Goal: Transaction & Acquisition: Purchase product/service

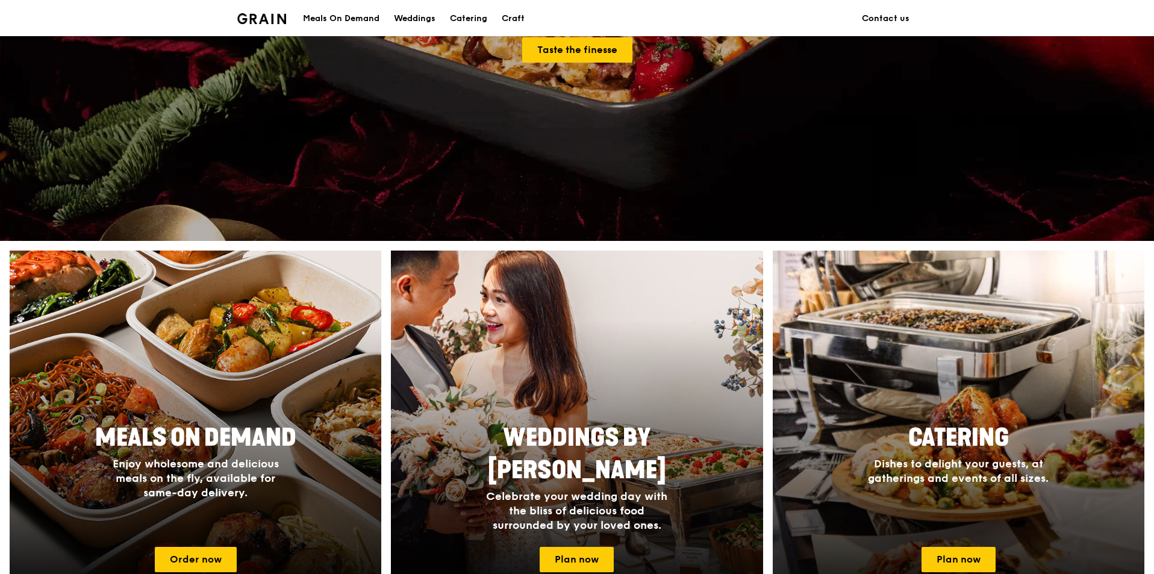
scroll to position [361, 0]
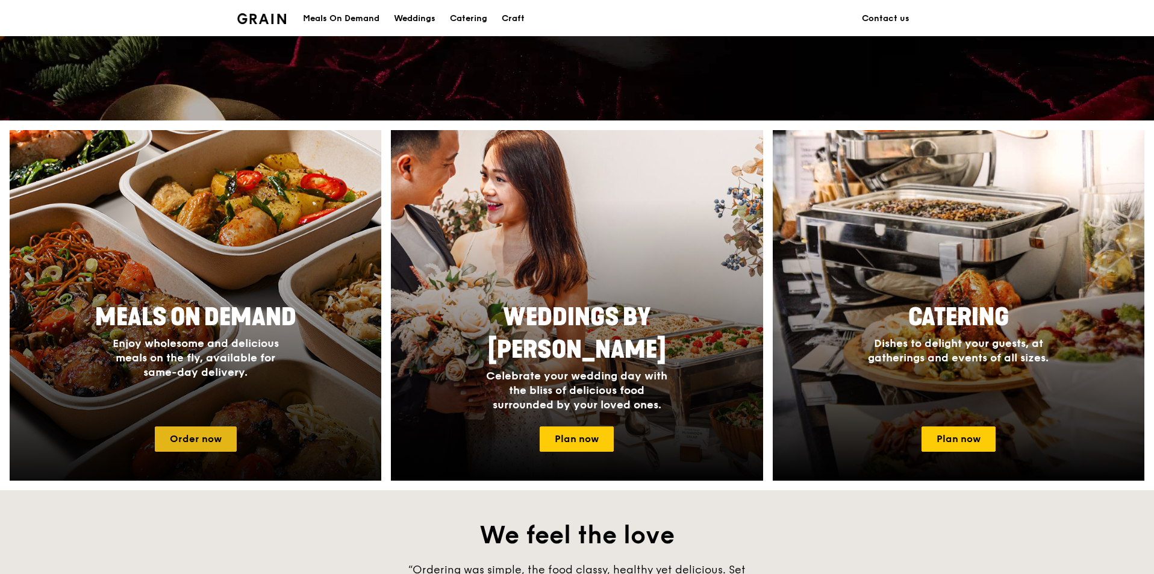
click at [219, 437] on link "Order now" at bounding box center [196, 438] width 82 height 25
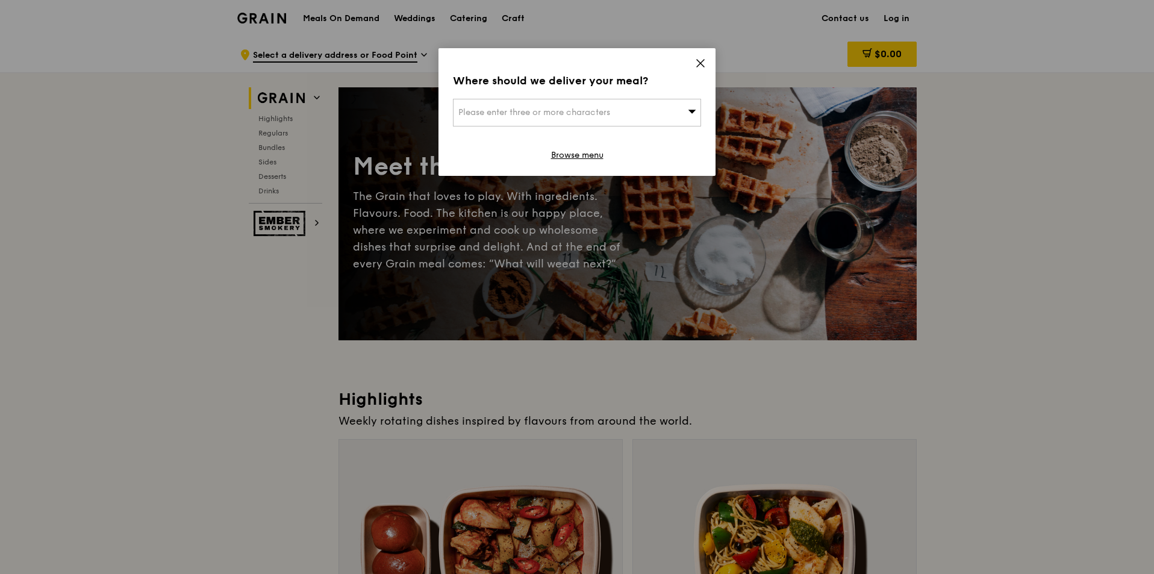
click at [701, 64] on icon at bounding box center [700, 63] width 7 height 7
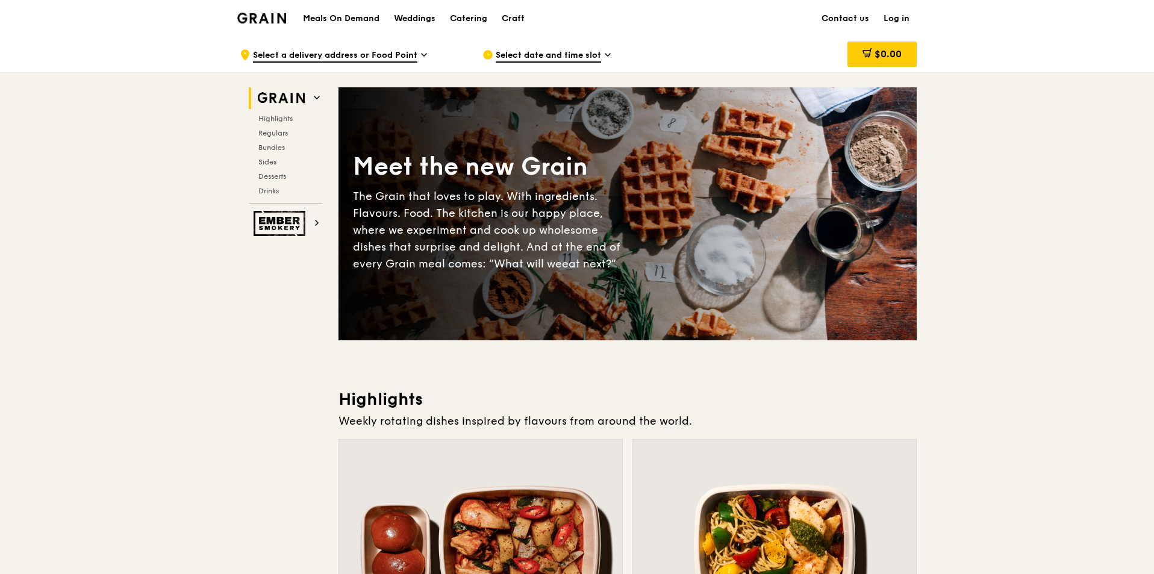
click at [323, 57] on span "Select a delivery address or Food Point" at bounding box center [335, 55] width 164 height 13
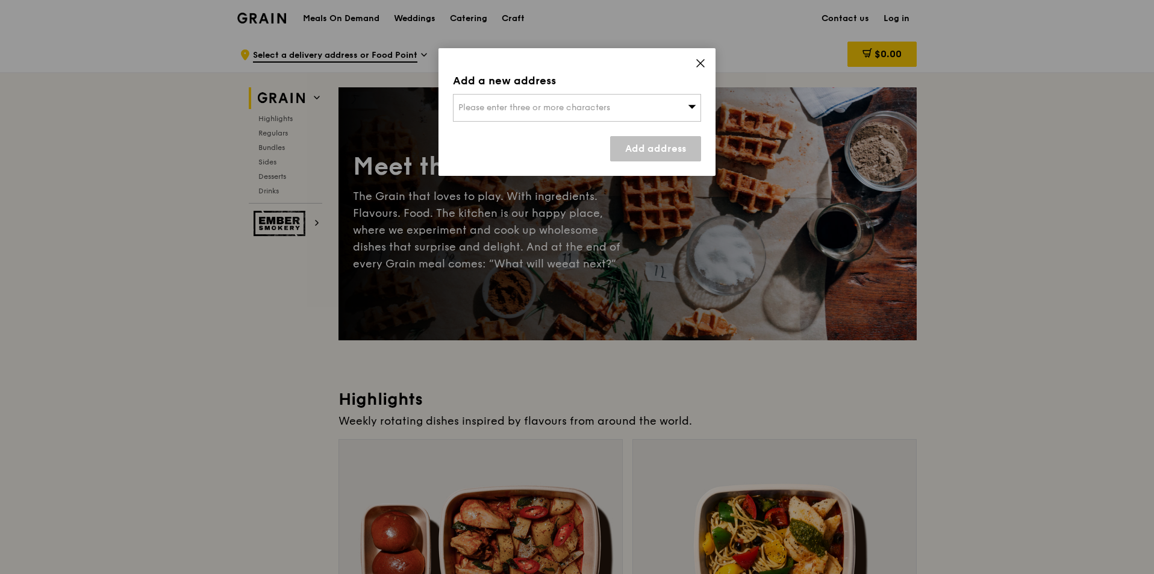
click at [546, 102] on div "Please enter three or more characters" at bounding box center [577, 108] width 248 height 28
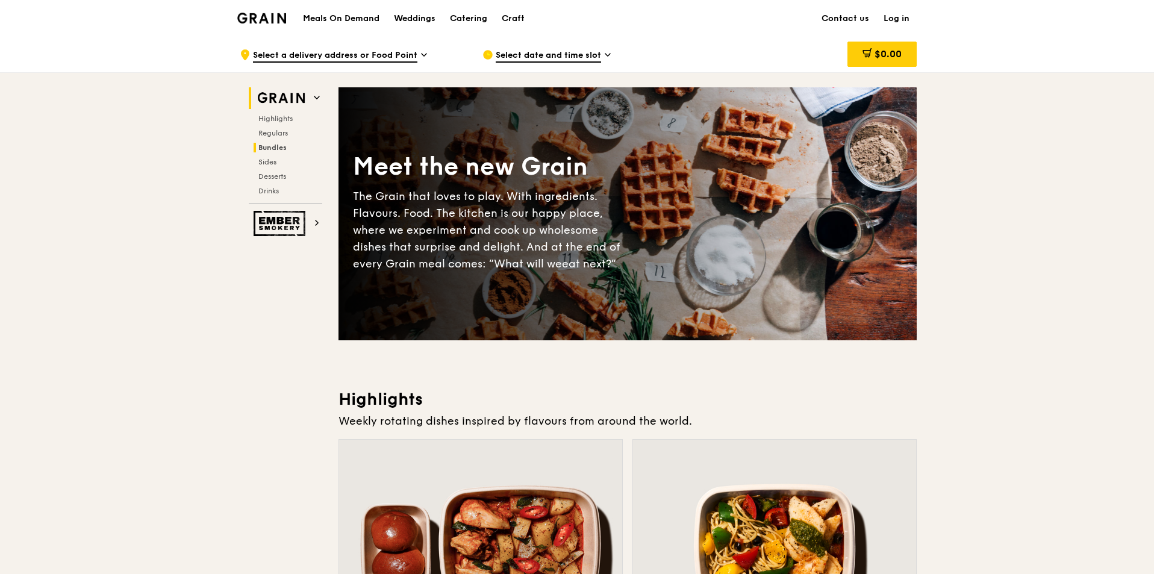
click at [272, 144] on span "Bundles" at bounding box center [272, 147] width 28 height 8
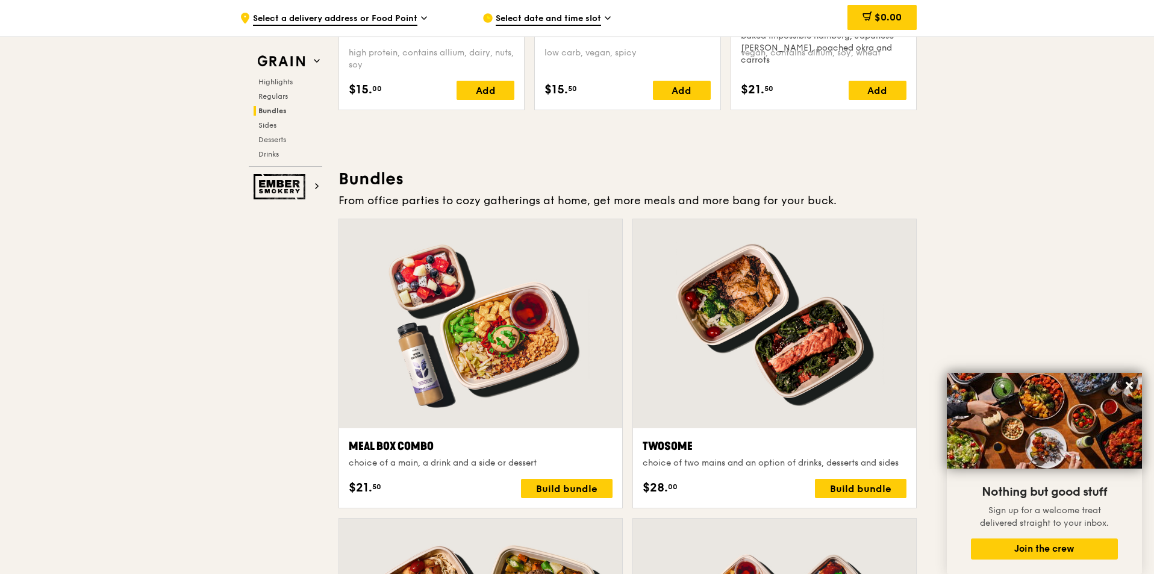
scroll to position [1494, 0]
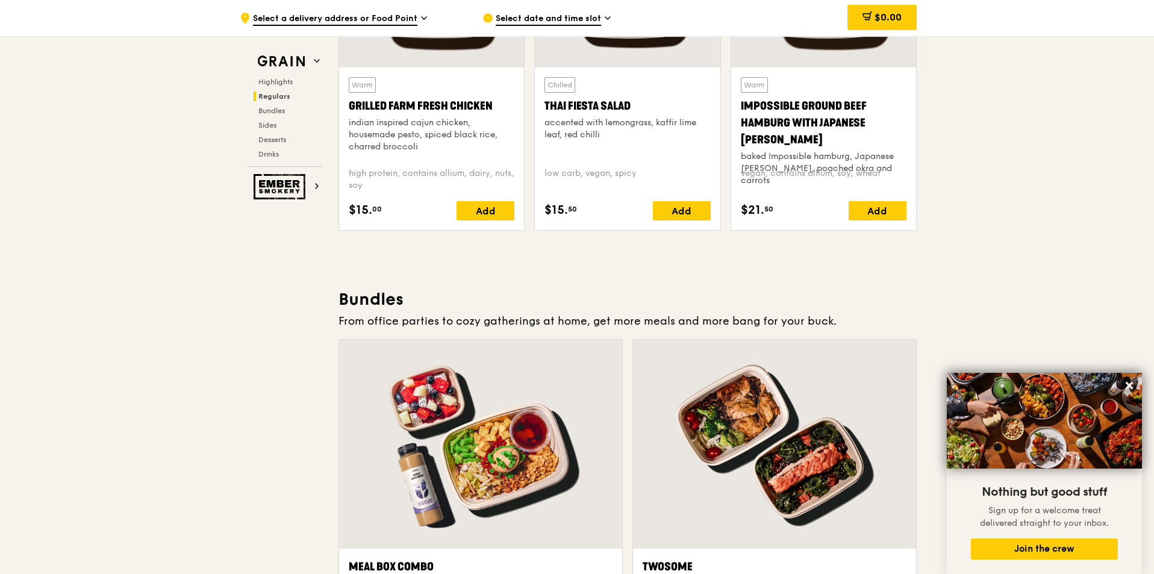
click at [273, 130] on div "Highlights Regulars Bundles Sides Desserts Drinks" at bounding box center [285, 118] width 73 height 82
click at [273, 124] on span "Sides" at bounding box center [267, 125] width 19 height 8
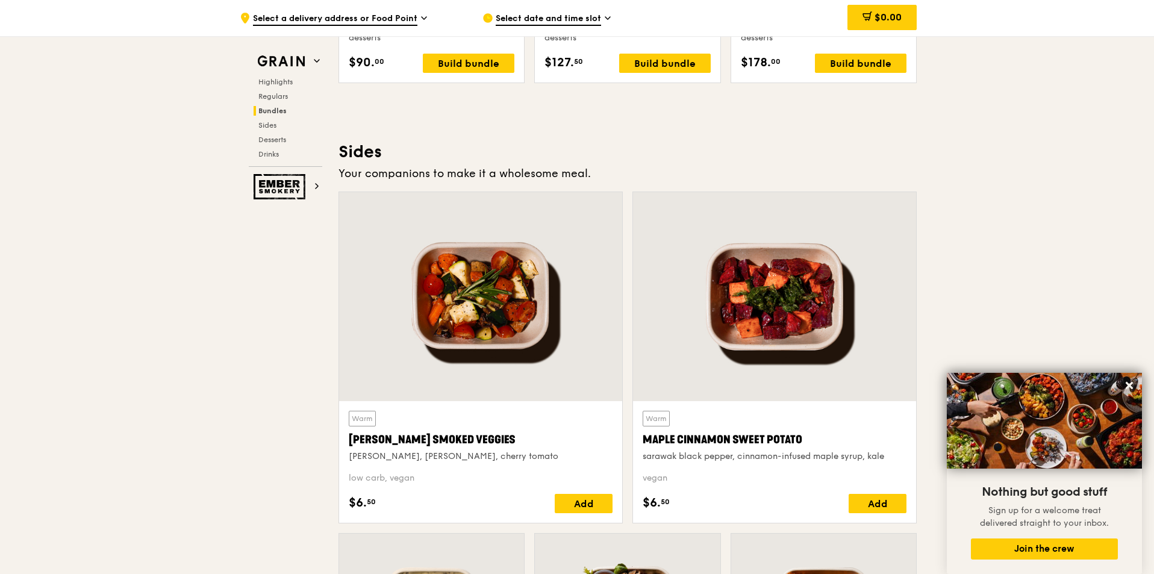
scroll to position [2682, 0]
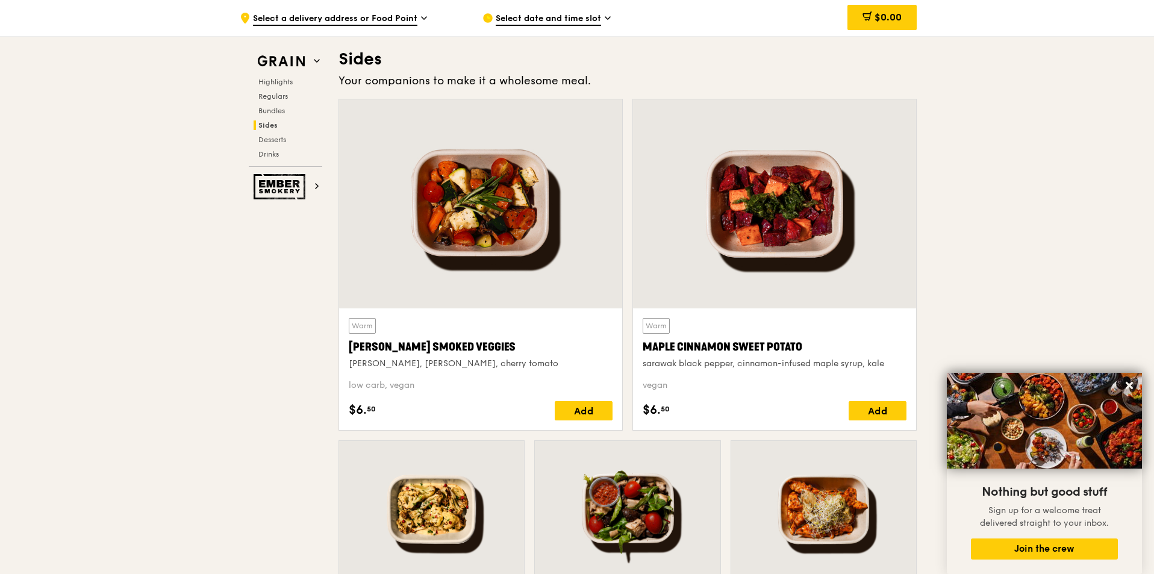
click at [543, 11] on div "Select date and time slot" at bounding box center [593, 18] width 223 height 36
click at [279, 78] on span "Highlights" at bounding box center [277, 82] width 39 height 8
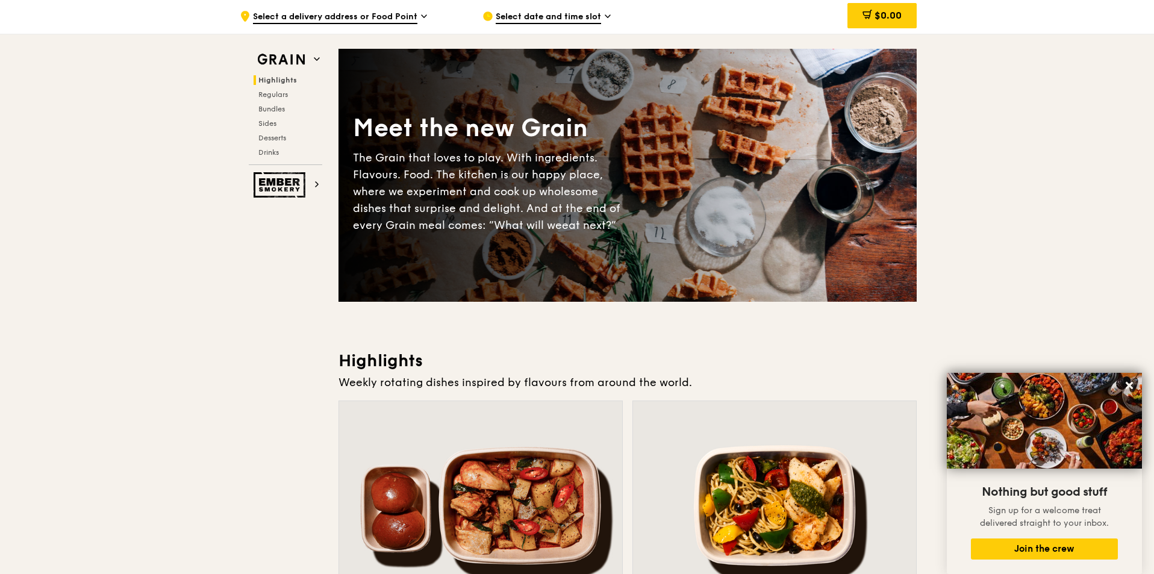
scroll to position [0, 0]
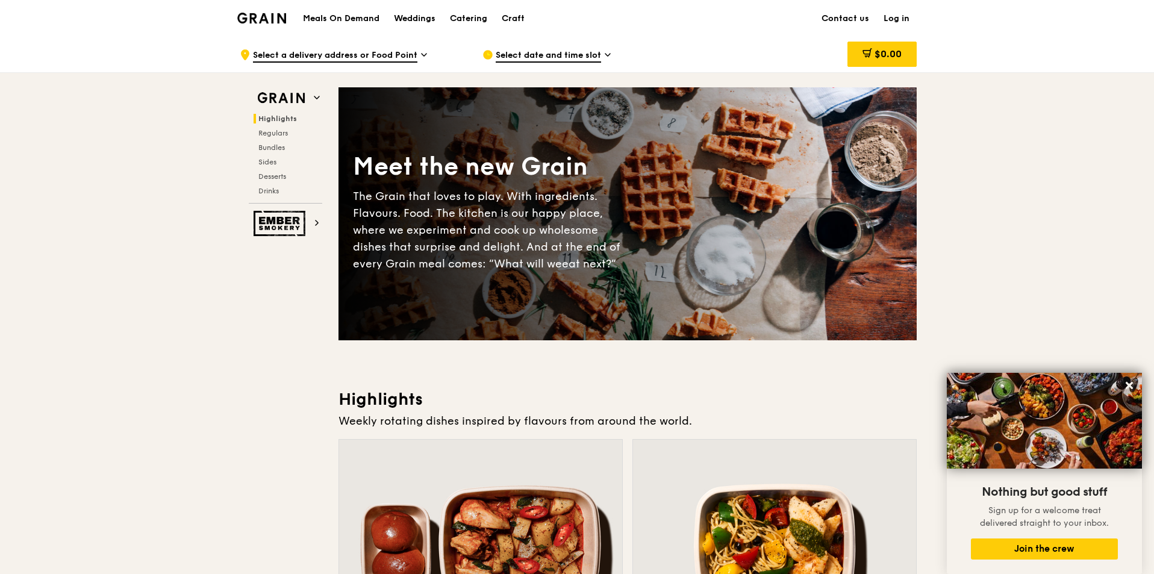
click at [425, 55] on icon at bounding box center [424, 54] width 6 height 11
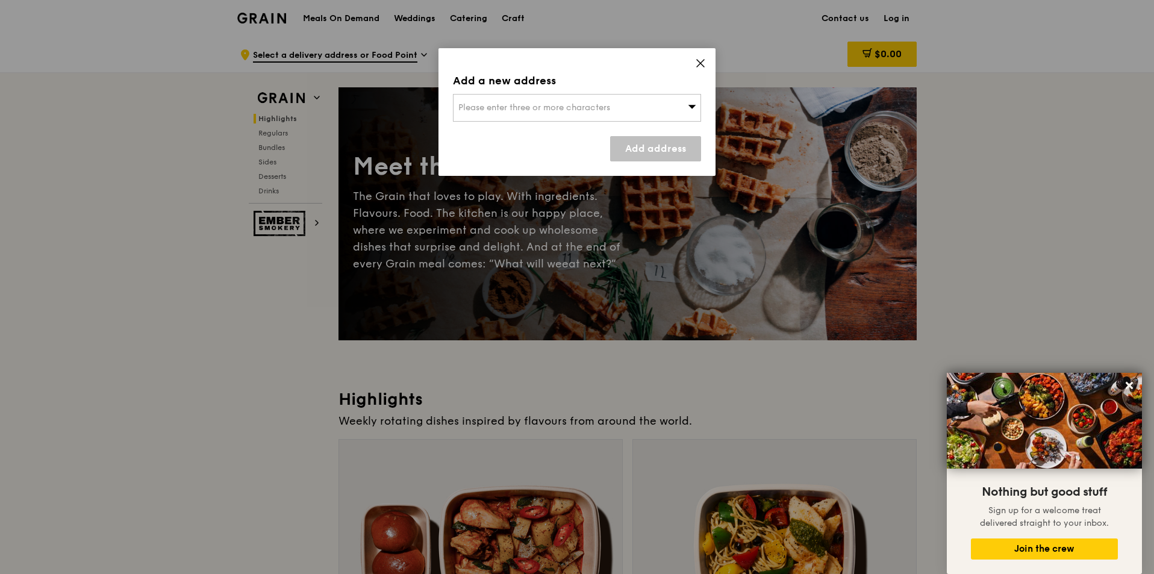
click at [535, 96] on div "Please enter three or more characters" at bounding box center [577, 108] width 248 height 28
click at [577, 132] on li "Please enter 3 or more characters" at bounding box center [576, 132] width 247 height 22
click at [555, 107] on input "search" at bounding box center [576, 108] width 247 height 26
type input "0"
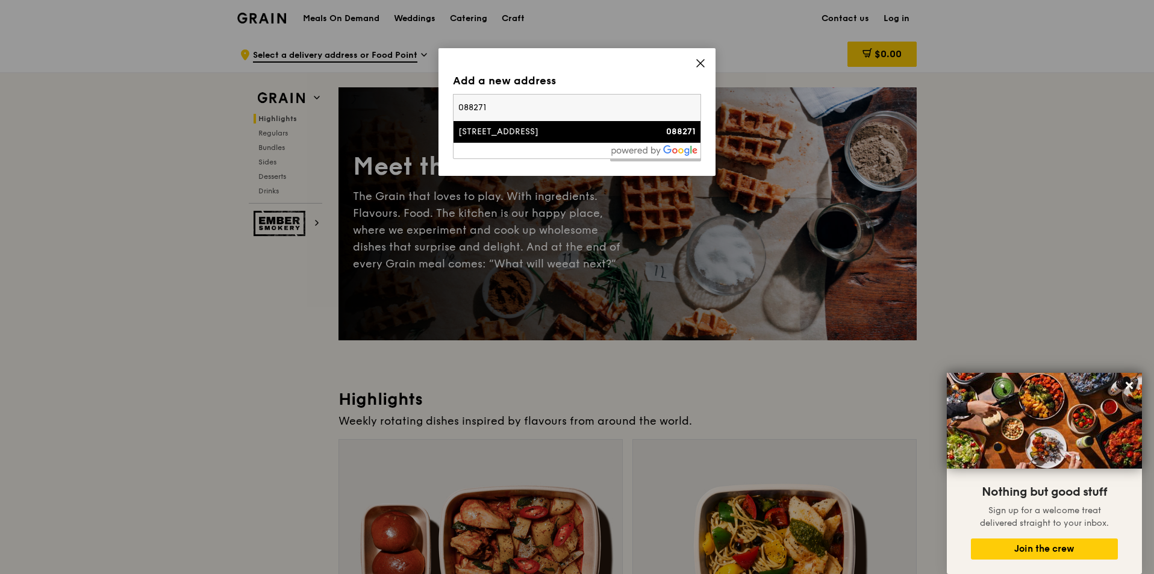
type input "088271"
click at [517, 136] on div "[STREET_ADDRESS]" at bounding box center [547, 132] width 178 height 12
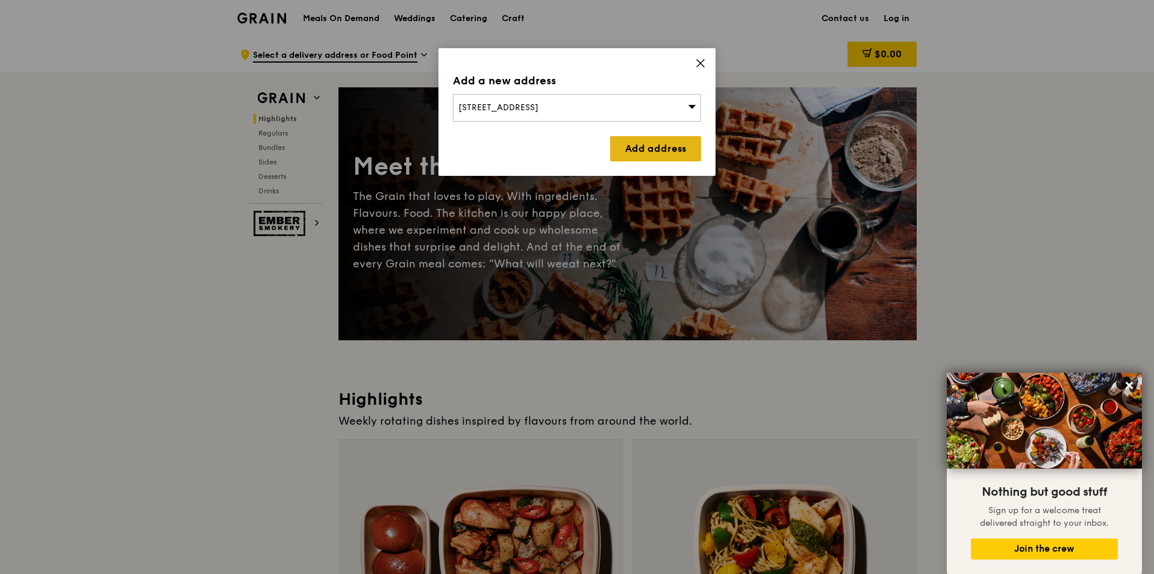
click at [660, 152] on link "Add address" at bounding box center [655, 148] width 91 height 25
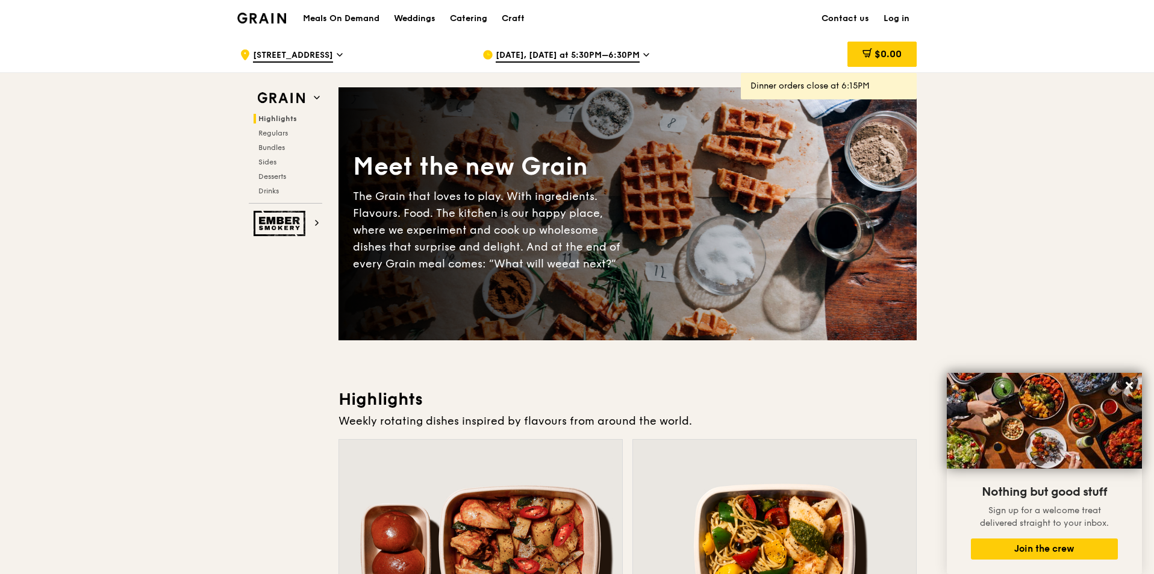
click at [601, 51] on span "[DATE], [DATE] at 5:30PM–6:30PM" at bounding box center [568, 55] width 144 height 13
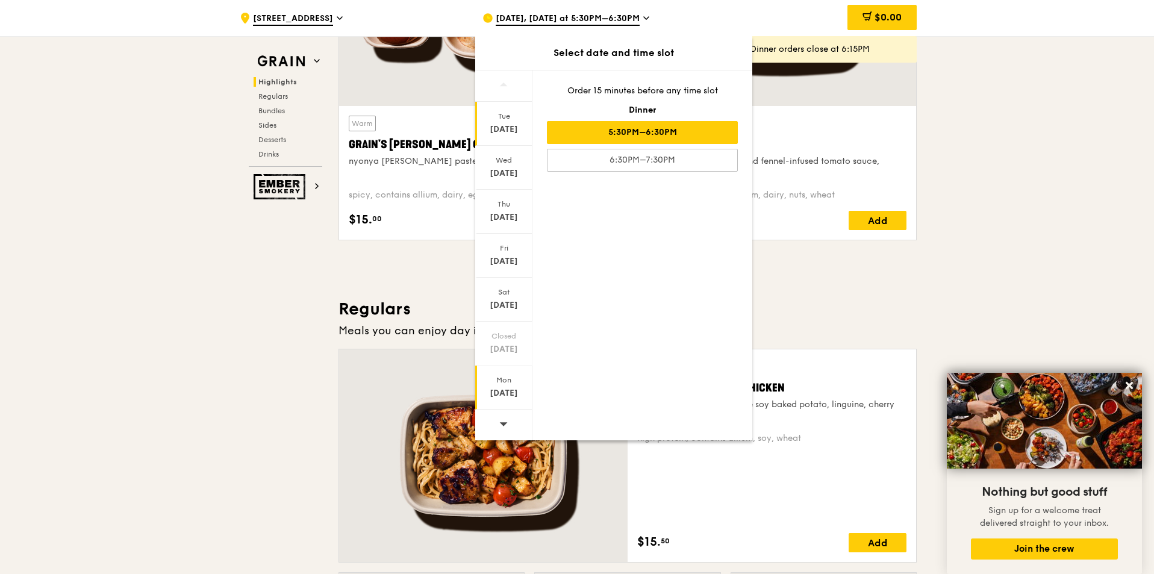
scroll to position [602, 0]
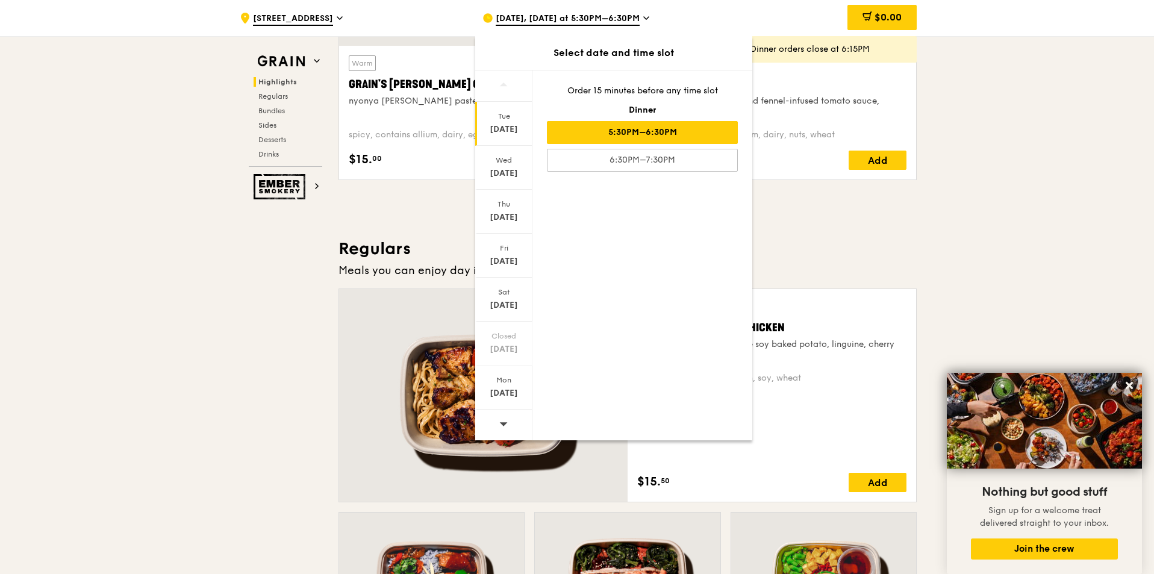
click at [512, 427] on div at bounding box center [503, 424] width 57 height 31
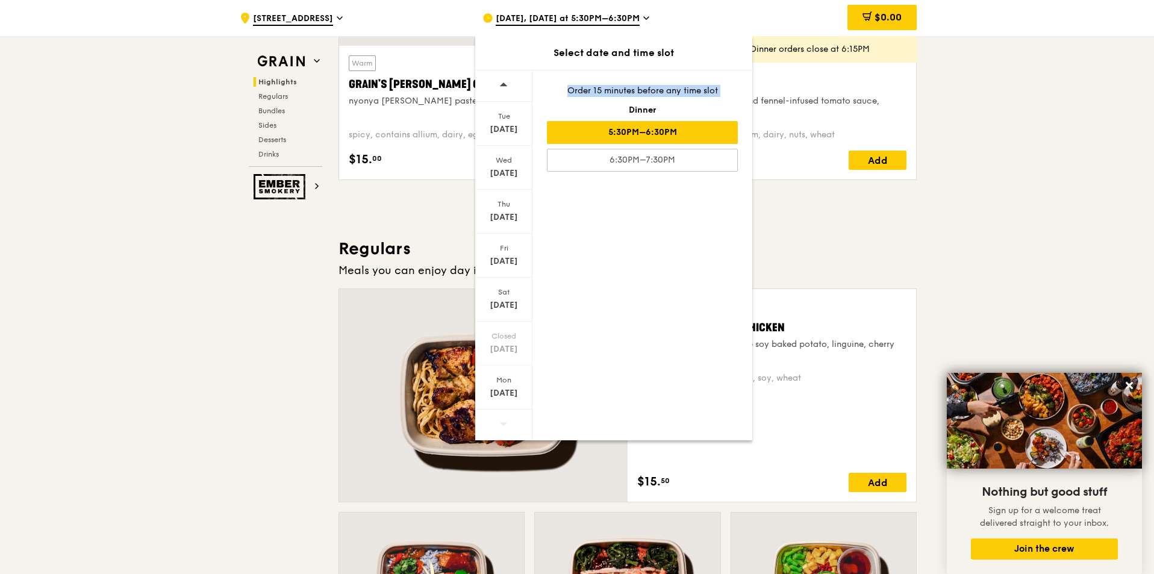
click at [512, 427] on div at bounding box center [503, 424] width 57 height 31
click at [503, 391] on div "[DATE]" at bounding box center [504, 393] width 54 height 12
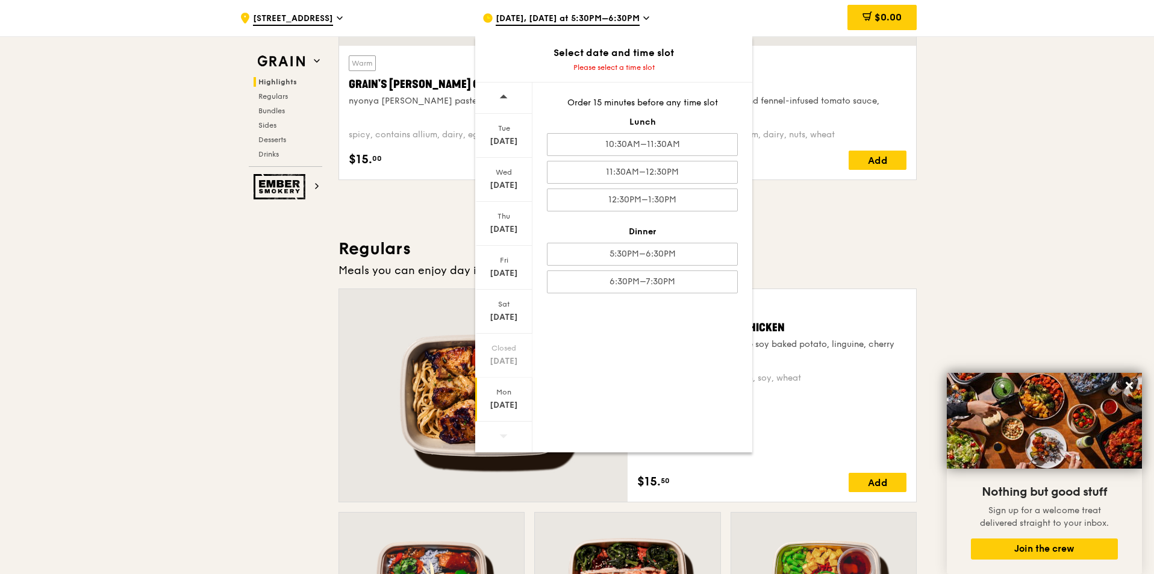
click at [505, 437] on icon at bounding box center [503, 435] width 8 height 9
click at [502, 410] on div "[DATE]" at bounding box center [504, 405] width 54 height 12
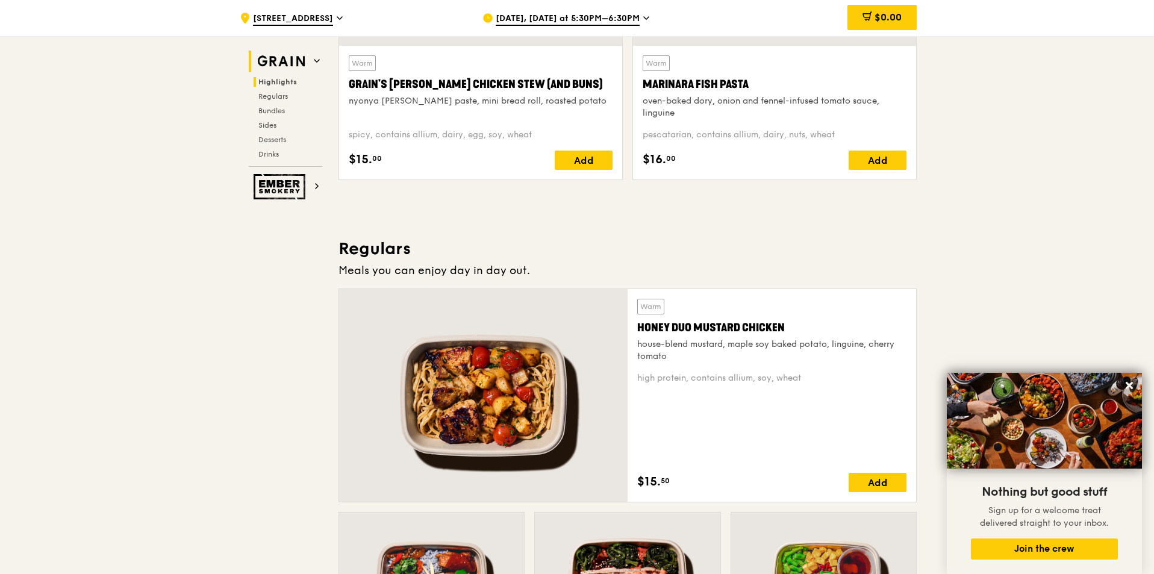
click at [287, 60] on img at bounding box center [280, 62] width 55 height 22
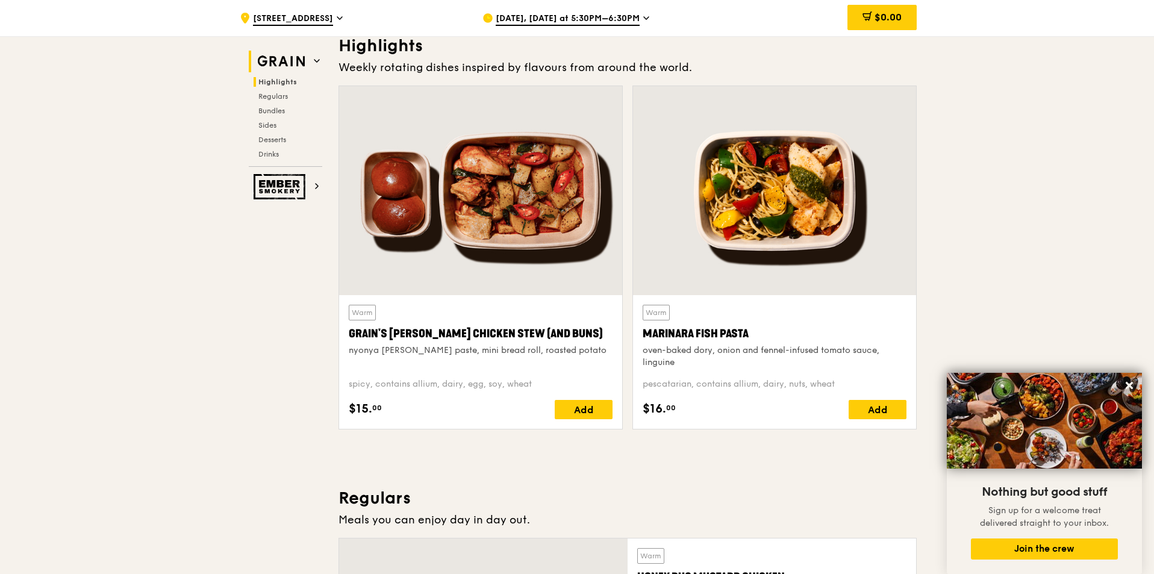
scroll to position [340, 0]
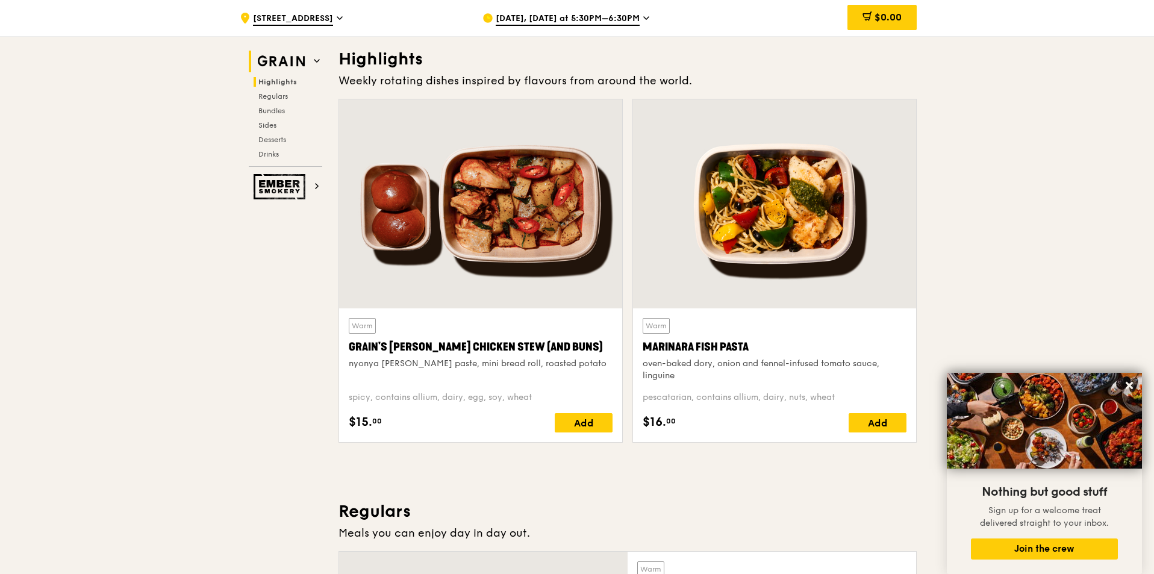
click at [317, 60] on icon at bounding box center [317, 61] width 6 height 6
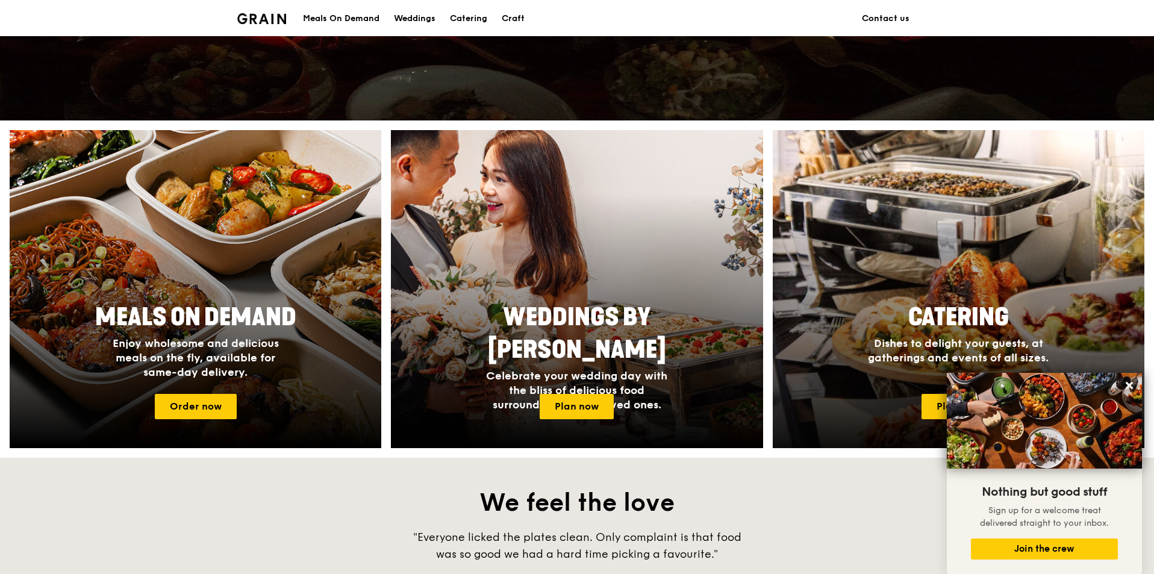
scroll to position [482, 0]
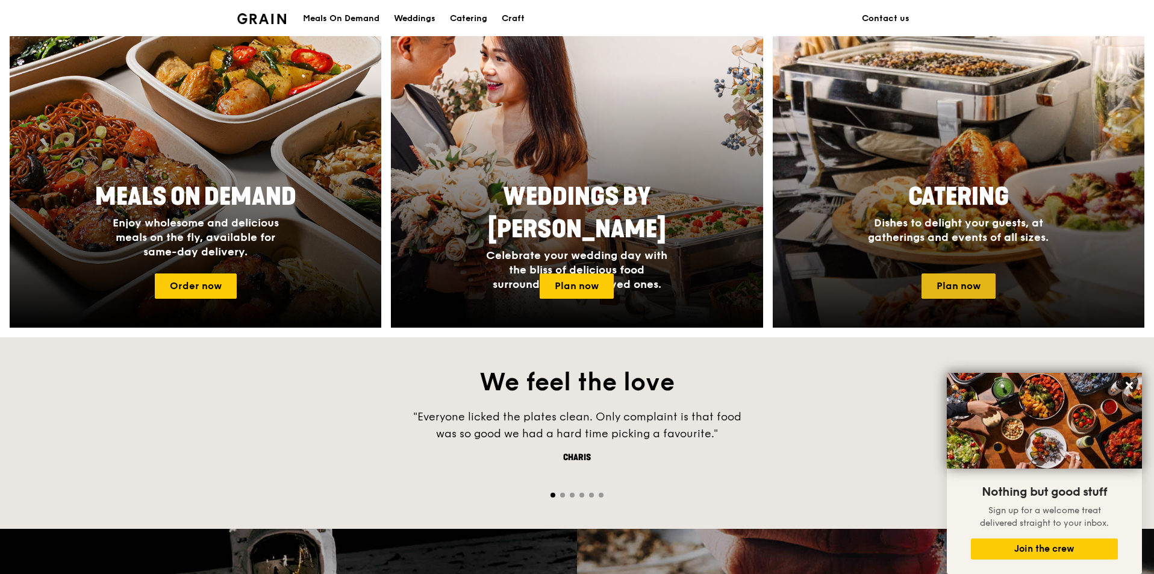
click at [942, 293] on link "Plan now" at bounding box center [958, 285] width 74 height 25
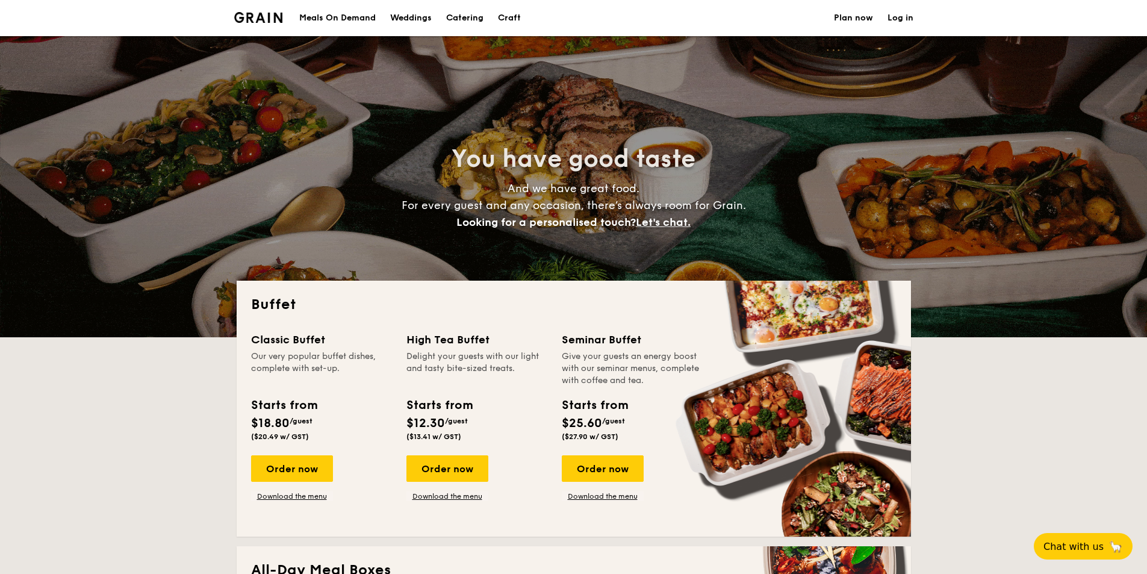
select select
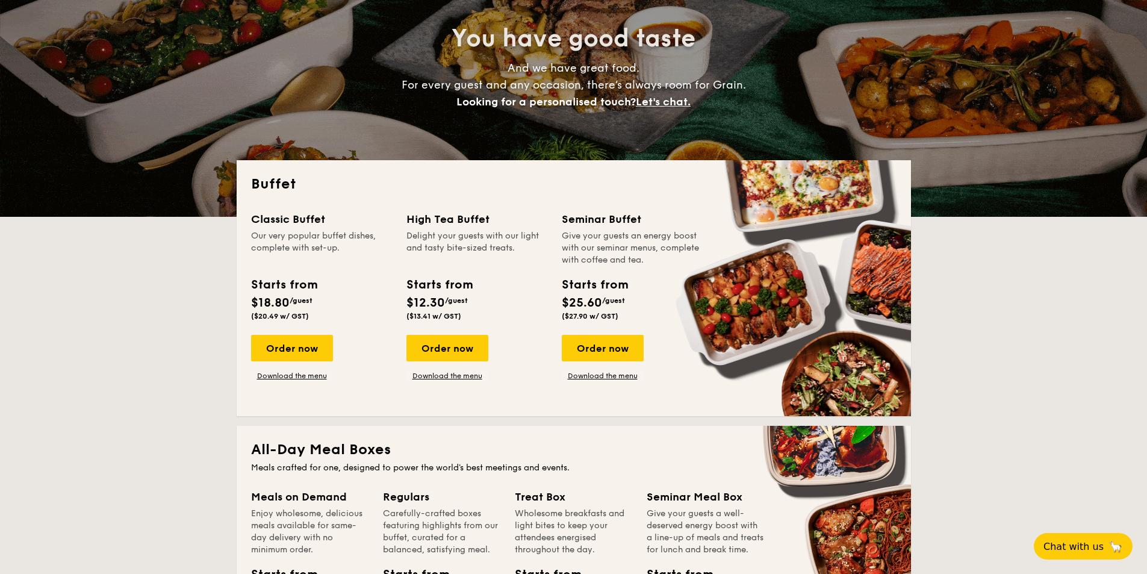
scroll to position [181, 0]
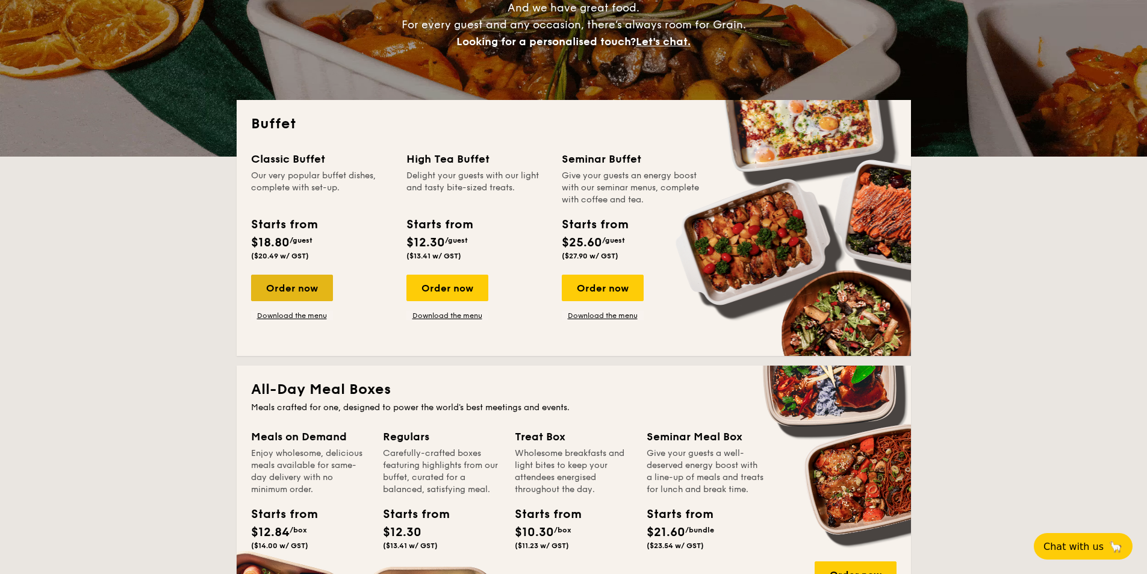
click at [297, 293] on div "Order now" at bounding box center [292, 288] width 82 height 26
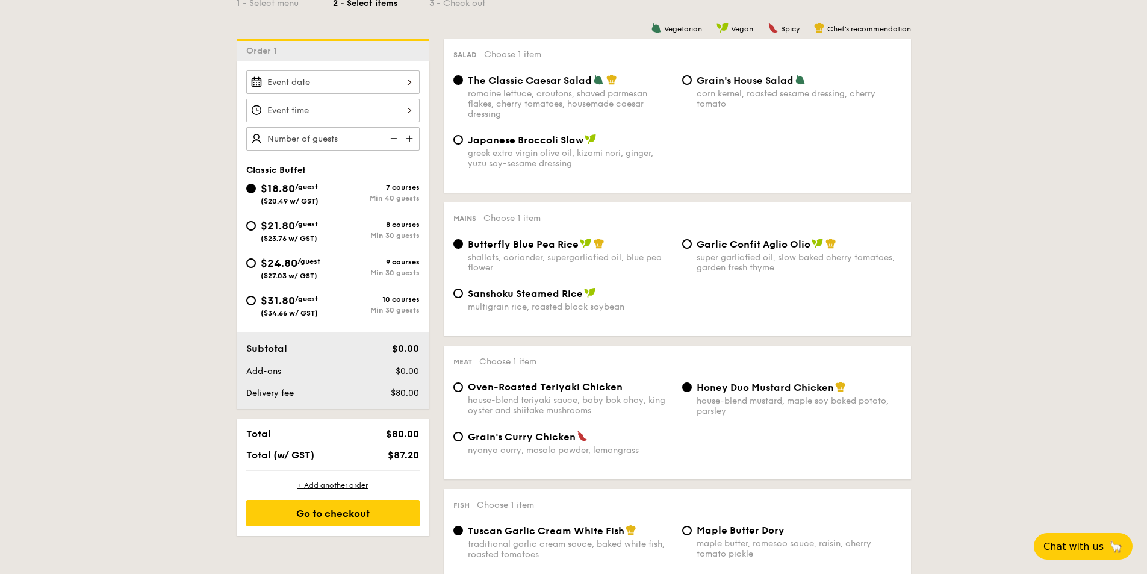
scroll to position [241, 0]
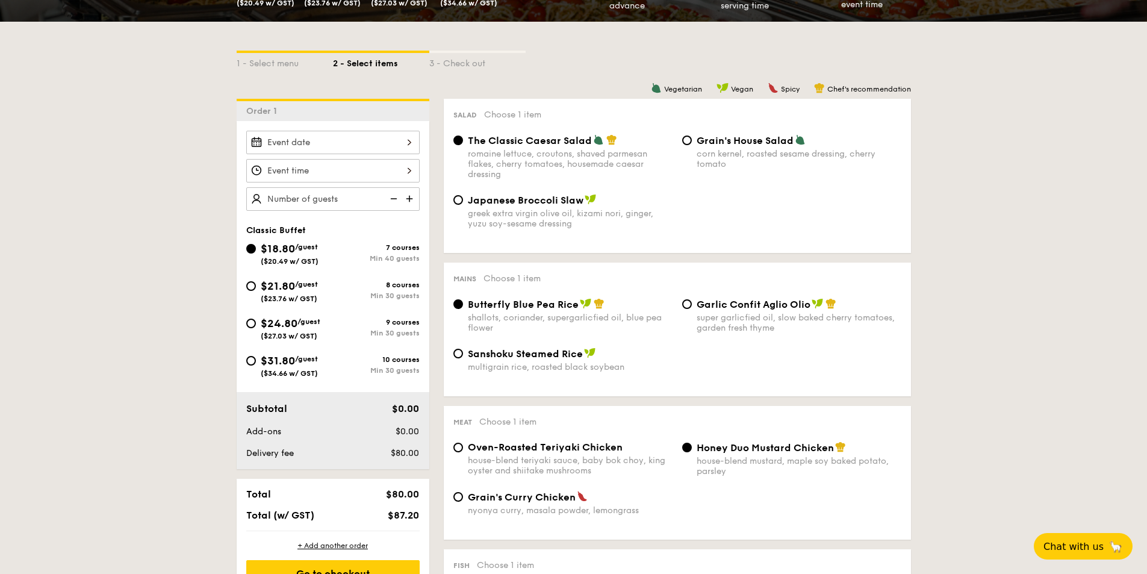
click at [406, 199] on img at bounding box center [411, 198] width 18 height 23
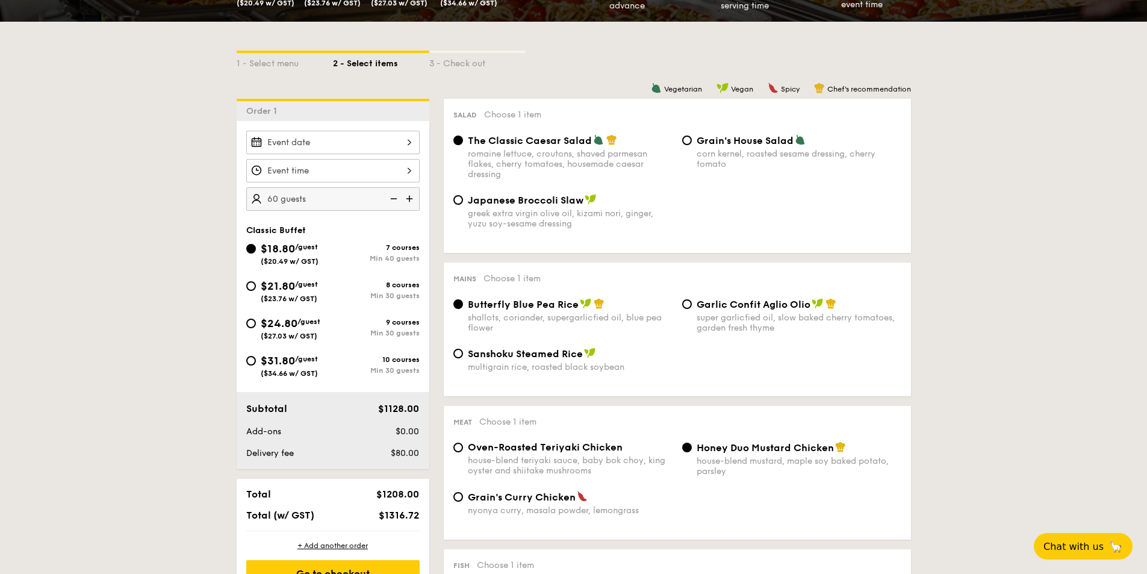
click at [406, 199] on img at bounding box center [411, 198] width 18 height 23
click at [392, 198] on img at bounding box center [393, 198] width 18 height 23
click at [399, 199] on img at bounding box center [393, 198] width 18 height 23
type input "60 guests"
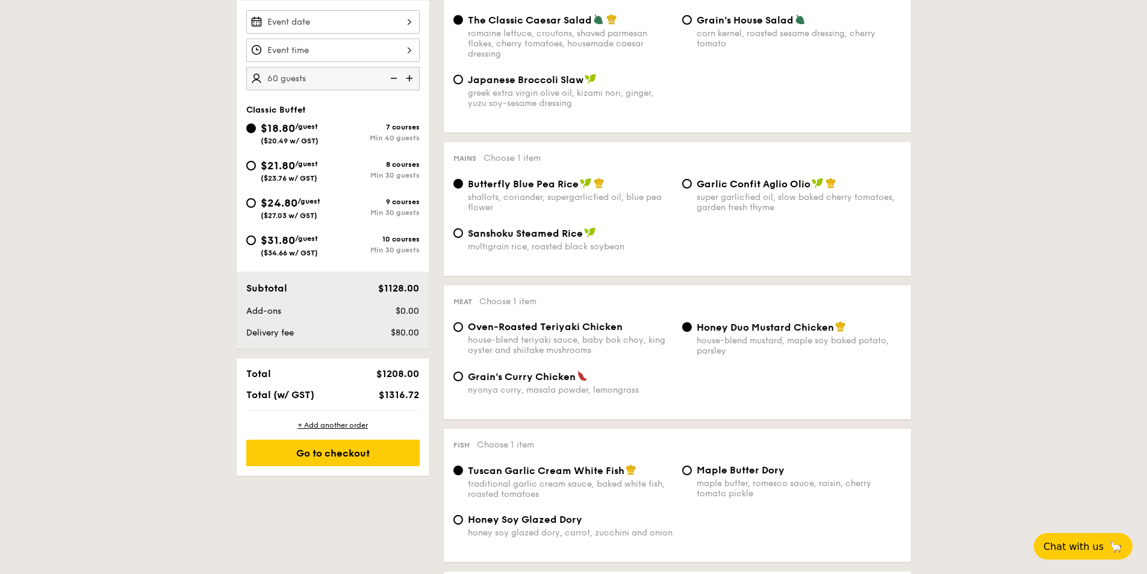
scroll to position [421, 0]
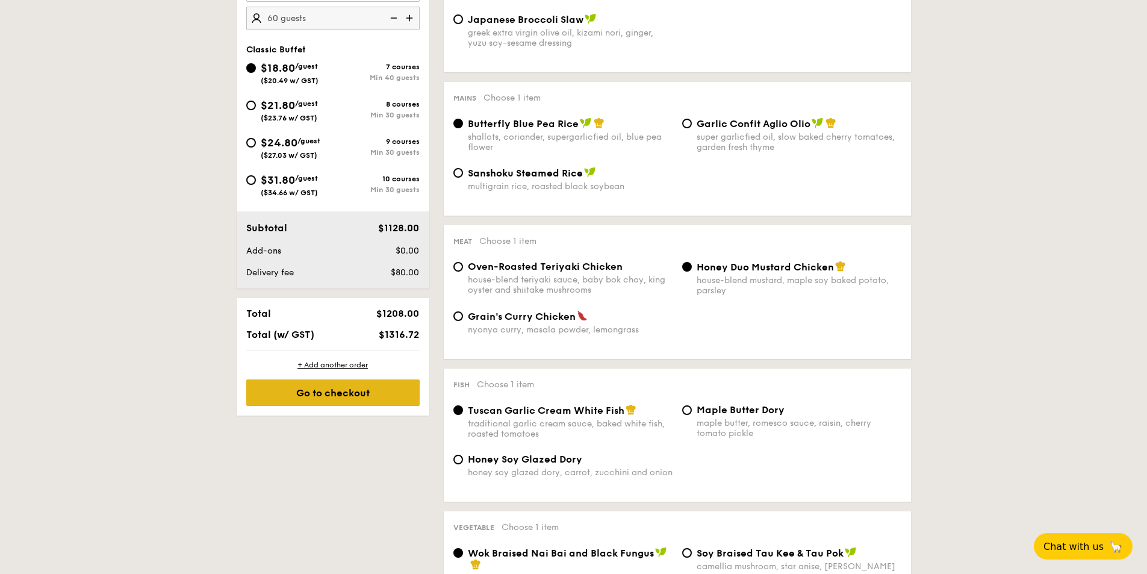
click at [382, 388] on div "Go to checkout" at bounding box center [332, 392] width 173 height 26
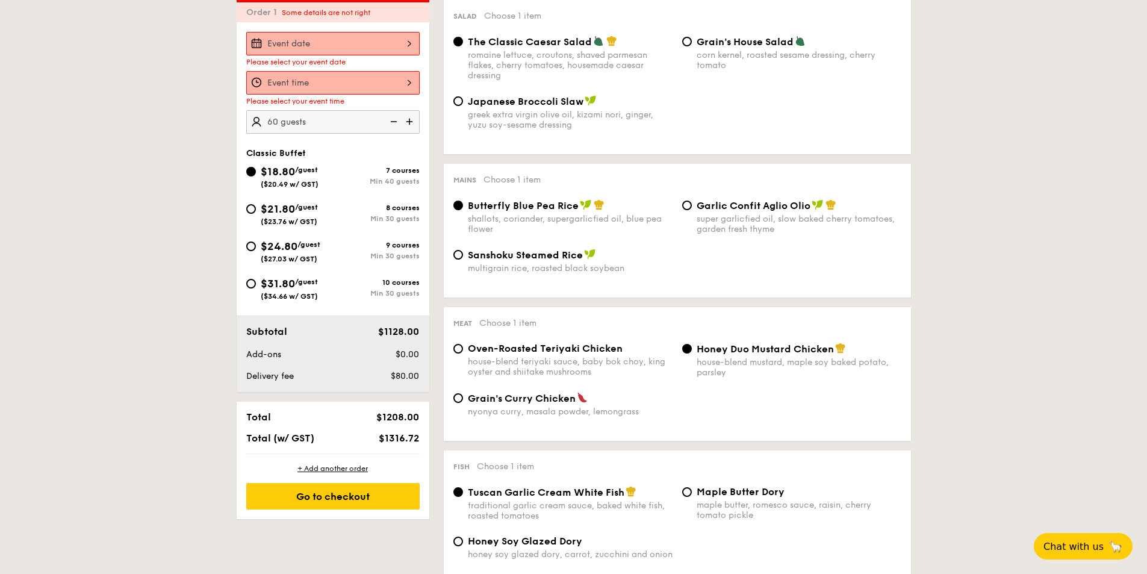
scroll to position [322, 0]
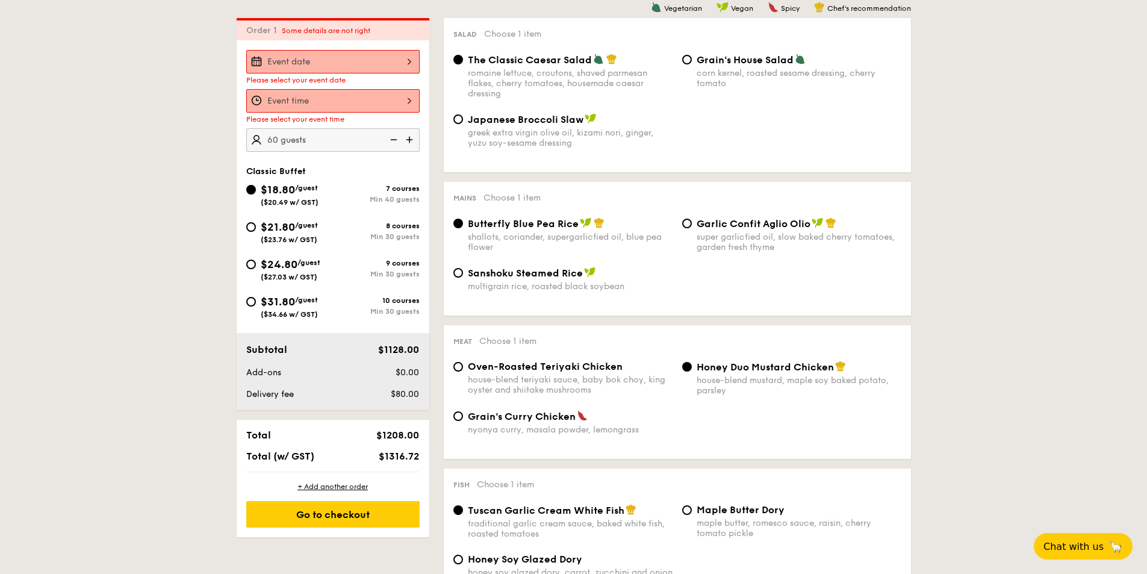
click at [408, 91] on div at bounding box center [332, 100] width 173 height 23
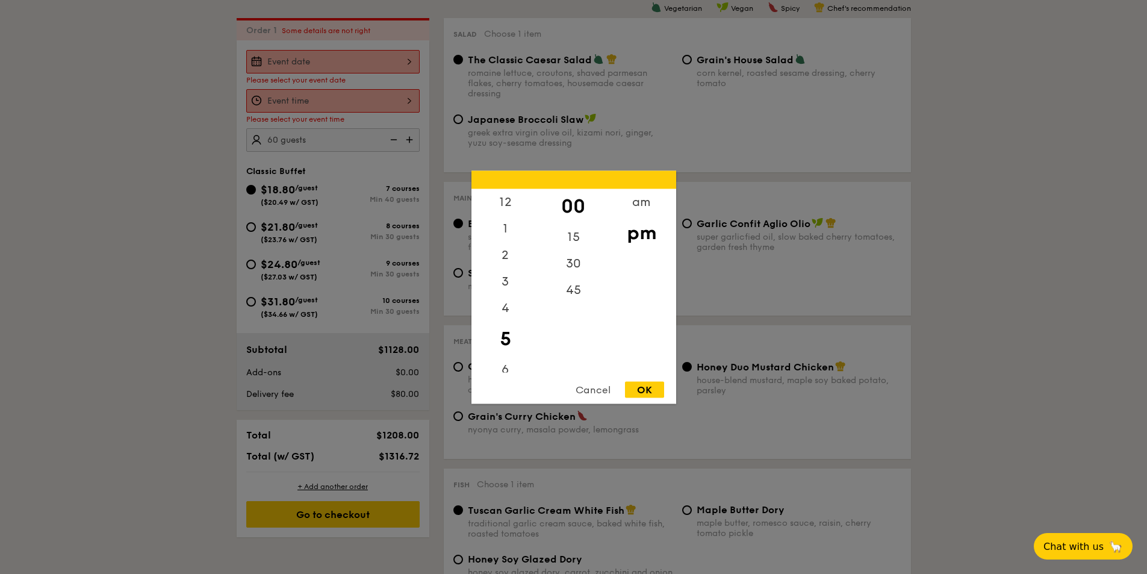
click at [420, 65] on div at bounding box center [573, 287] width 1147 height 574
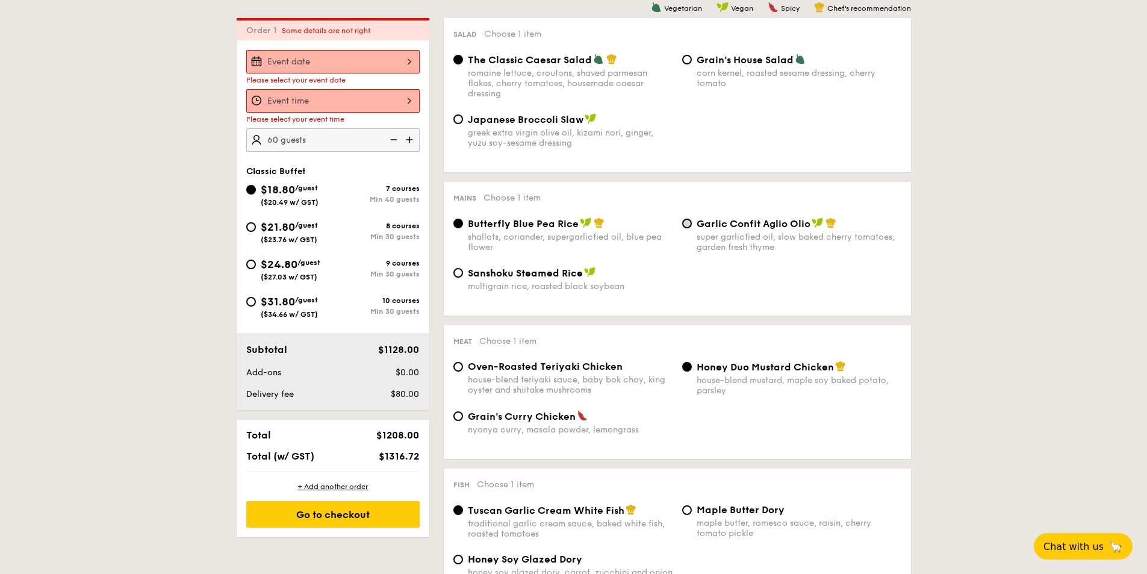
click at [684, 221] on input "Garlic Confit Aglio Olio super garlicfied oil, slow baked cherry tomatoes, gard…" at bounding box center [687, 224] width 10 height 10
radio input "true"
click at [459, 275] on input "Sanshoku Steamed Rice multigrain rice, roasted black soybean" at bounding box center [458, 273] width 10 height 10
radio input "true"
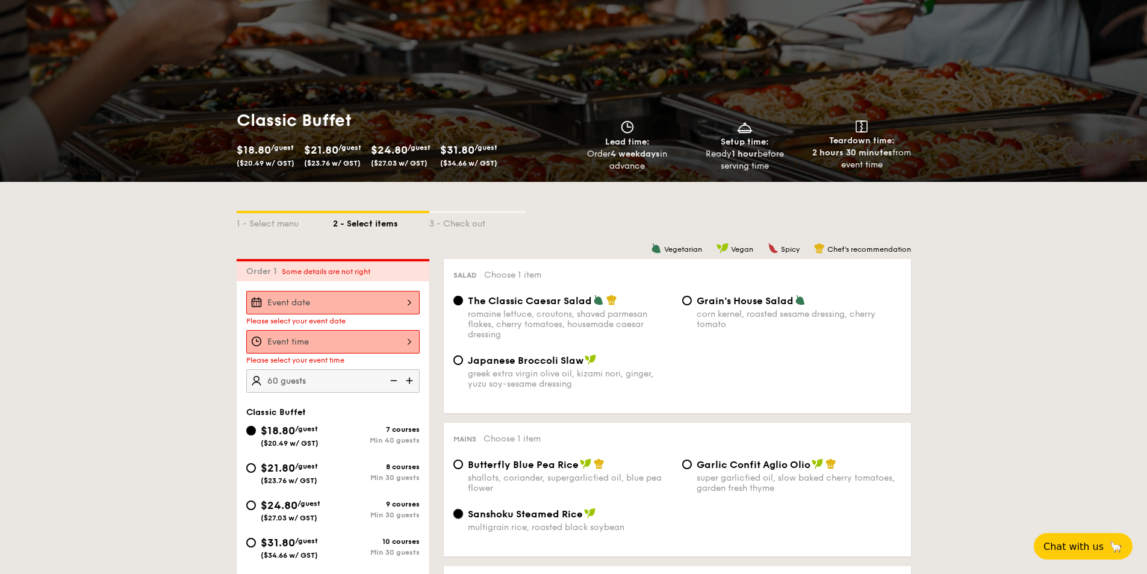
scroll to position [0, 0]
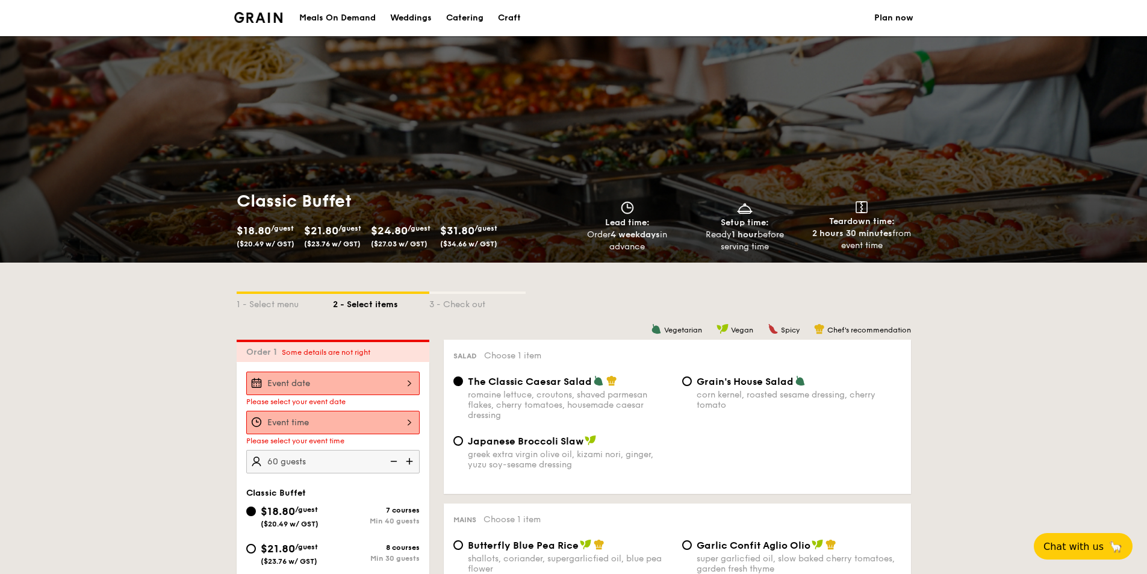
click at [485, 307] on div "3 - Check out" at bounding box center [477, 302] width 96 height 17
select select
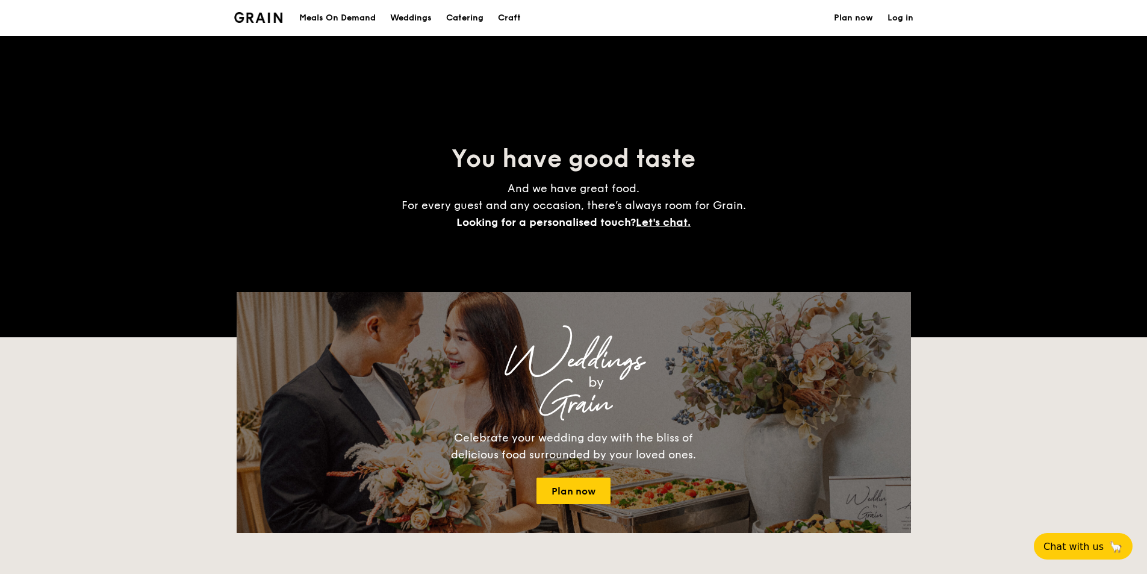
scroll to position [181, 0]
